Goal: Task Accomplishment & Management: Manage account settings

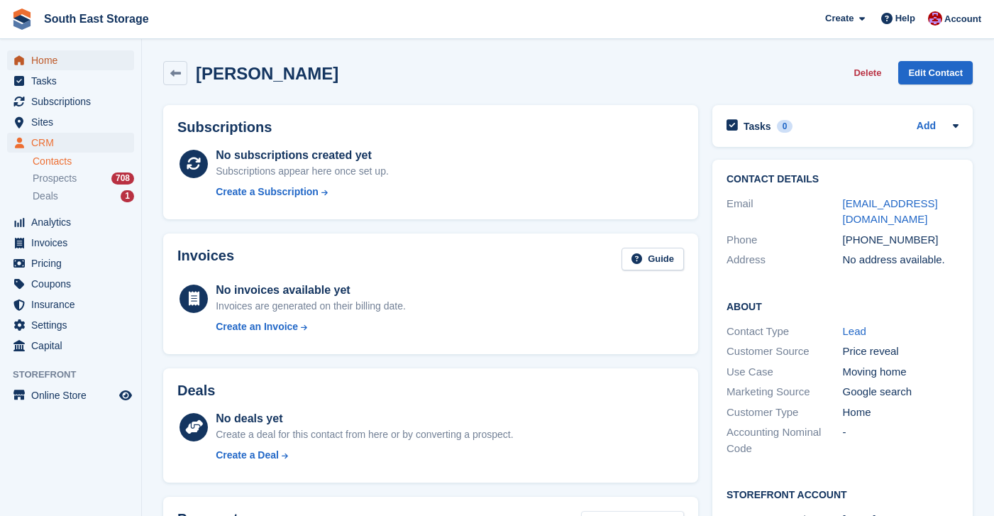
click at [55, 60] on span "Home" at bounding box center [73, 60] width 85 height 20
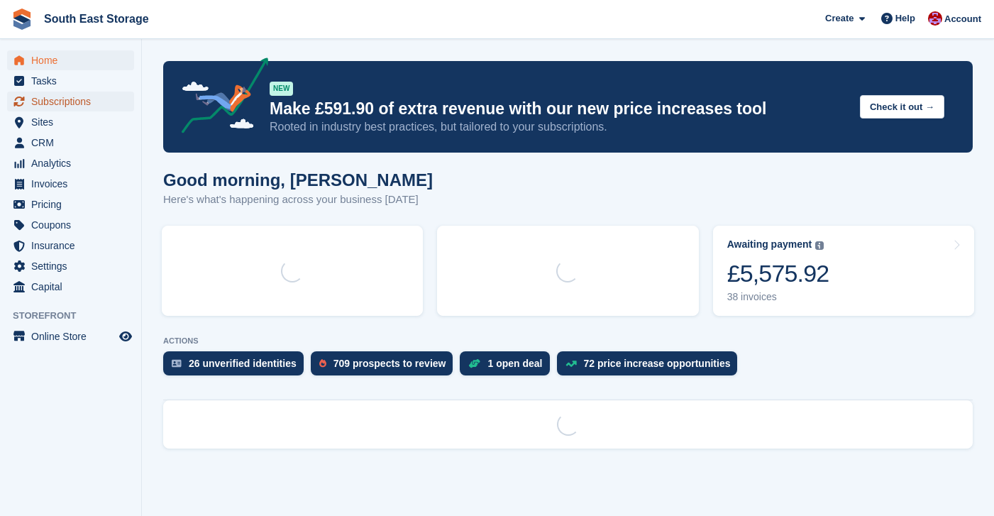
click at [75, 105] on span "Subscriptions" at bounding box center [73, 102] width 85 height 20
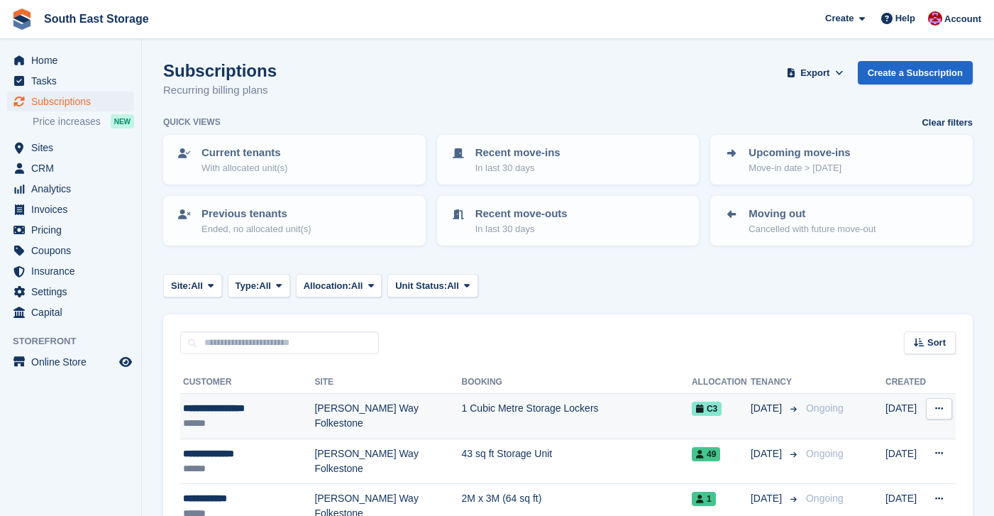
click at [234, 408] on div "**********" at bounding box center [248, 408] width 131 height 15
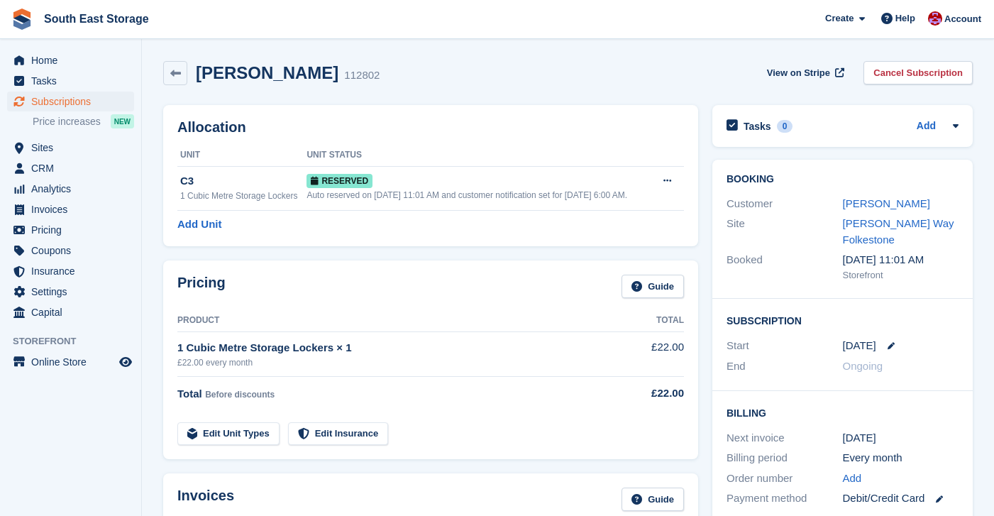
click at [945, 204] on div "Miss Jemma Bishop" at bounding box center [901, 204] width 116 height 16
click at [899, 207] on link "Miss Jemma Bishop" at bounding box center [886, 203] width 87 height 12
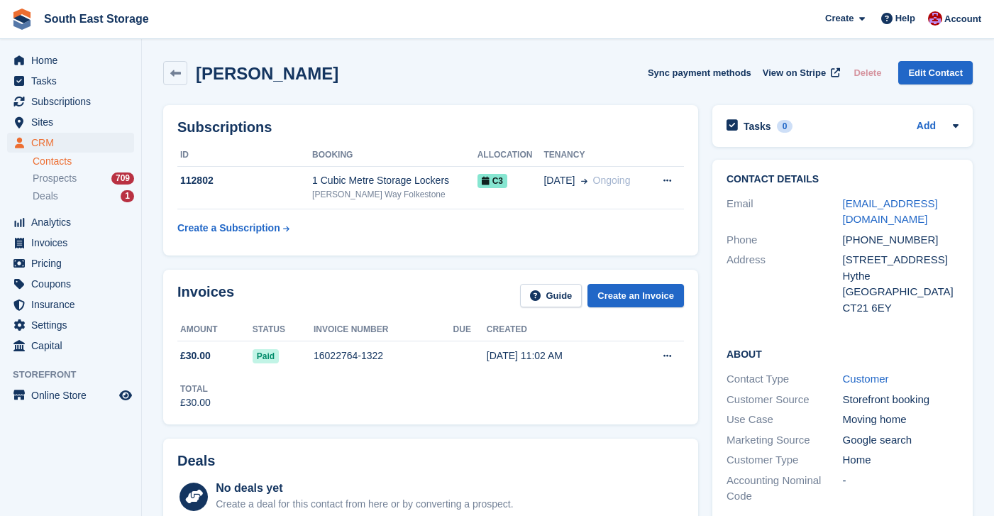
click at [876, 223] on div "jembishop38@gmail.com" at bounding box center [901, 212] width 116 height 32
copy div "jembishop38@gmail.com"
